Goal: Book appointment/travel/reservation: Book appointment/travel/reservation

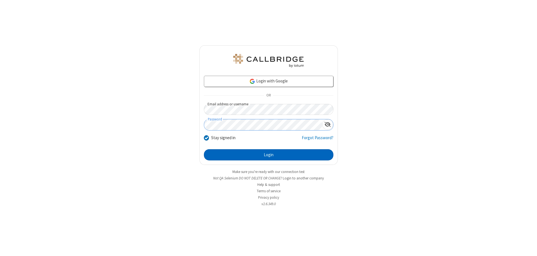
click at [268, 155] on button "Login" at bounding box center [268, 154] width 129 height 11
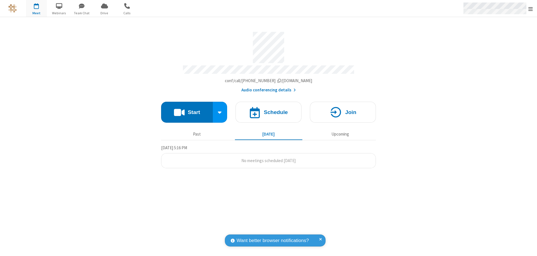
click at [530, 9] on span "Open menu" at bounding box center [530, 9] width 4 height 6
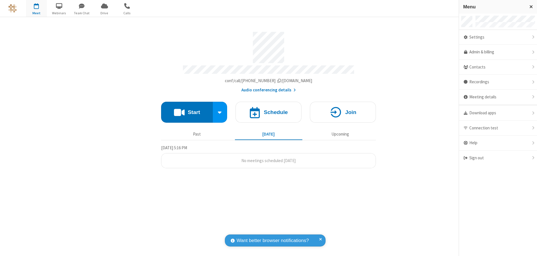
click at [36, 8] on span "button" at bounding box center [36, 6] width 21 height 10
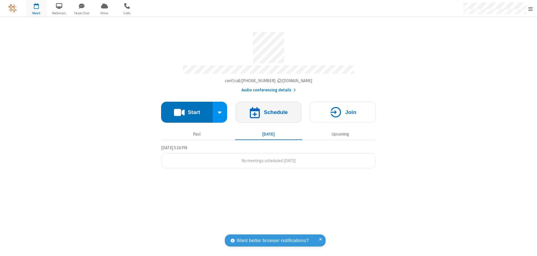
click at [268, 110] on h4 "Schedule" at bounding box center [276, 112] width 24 height 5
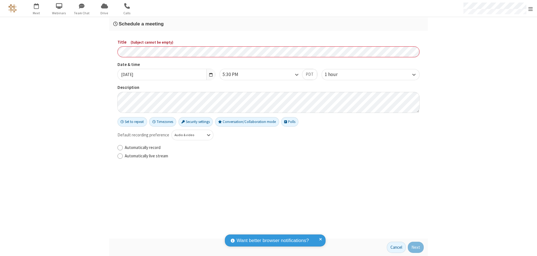
click at [268, 24] on h3 "Schedule a meeting" at bounding box center [268, 23] width 310 height 5
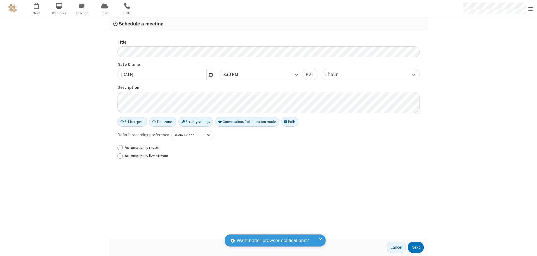
click at [416, 247] on button "Next" at bounding box center [416, 247] width 16 height 11
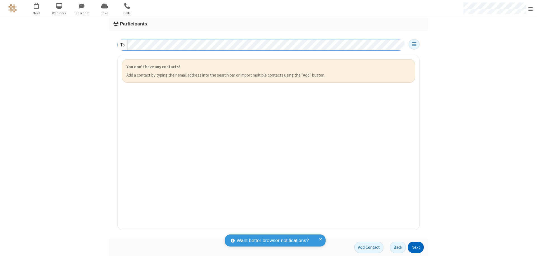
click at [416, 247] on button "Next" at bounding box center [416, 247] width 16 height 11
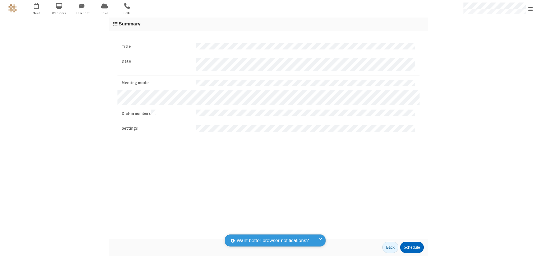
click at [412, 247] on button "Schedule" at bounding box center [411, 247] width 23 height 11
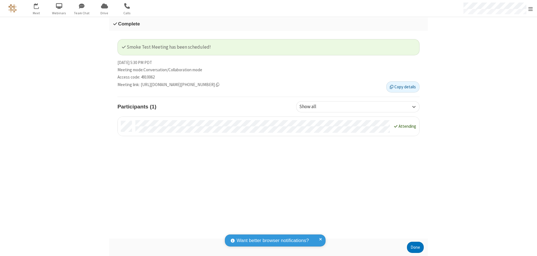
click at [415, 247] on button "Done" at bounding box center [415, 247] width 17 height 11
